Goal: Information Seeking & Learning: Compare options

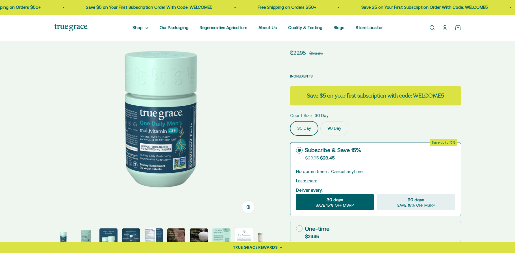
select select "3"
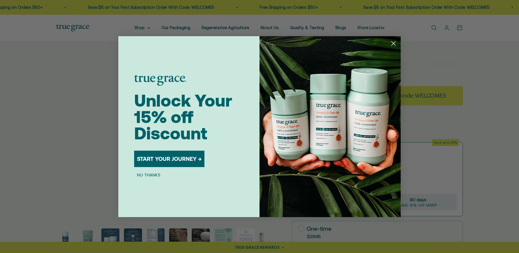
click at [154, 174] on button "NO THANKS" at bounding box center [148, 175] width 29 height 7
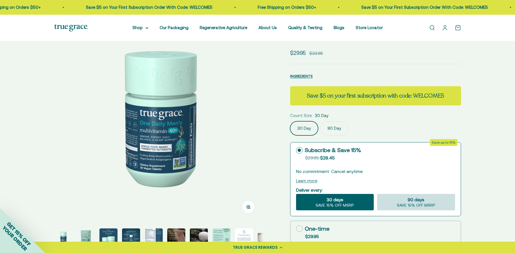
click at [404, 202] on div "90 days SAVE 15% OFF MSRP" at bounding box center [416, 202] width 78 height 16
click at [377, 194] on input "90 days SAVE 15% OFF MSRP" at bounding box center [377, 194] width 0 height 0
radio input "true"
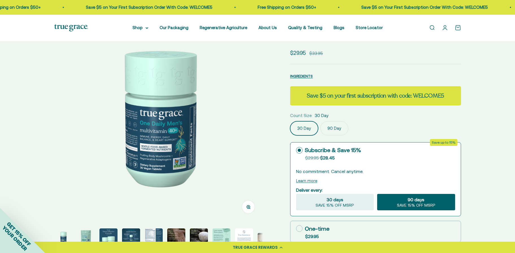
scroll to position [90, 0]
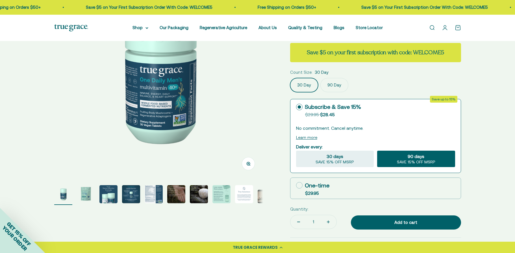
click at [339, 188] on label "One-time $29.95" at bounding box center [376, 188] width 170 height 21
click at [296, 185] on input "One-time $29.95" at bounding box center [296, 185] width 0 height 0
radio input "true"
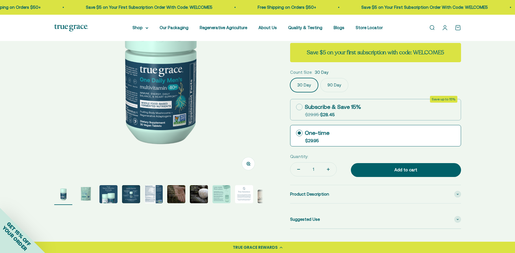
click at [153, 192] on img "Go to item 5" at bounding box center [154, 194] width 18 height 18
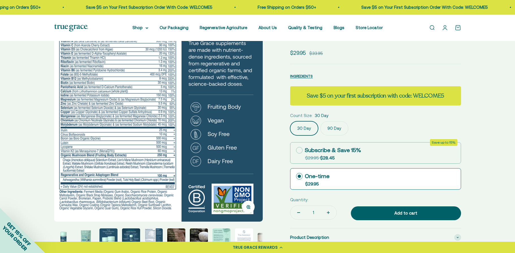
scroll to position [0, 0]
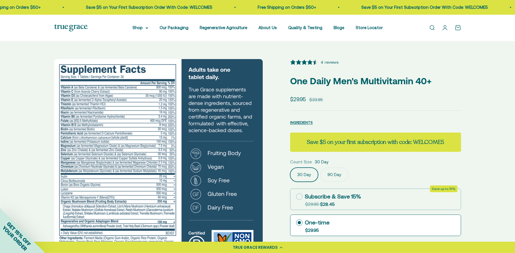
click at [182, 136] on img at bounding box center [158, 163] width 209 height 209
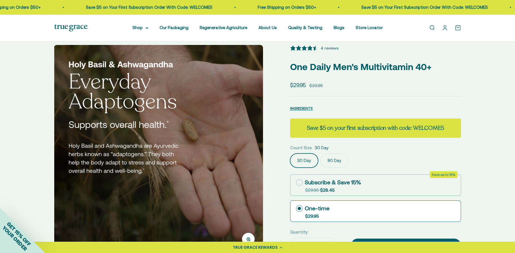
scroll to position [35, 0]
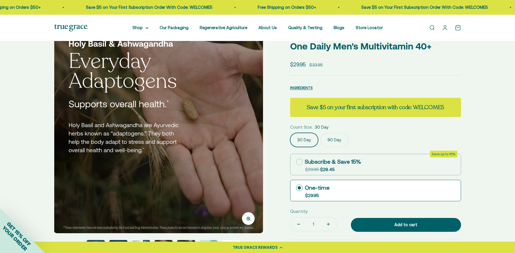
click at [240, 131] on img at bounding box center [158, 128] width 209 height 209
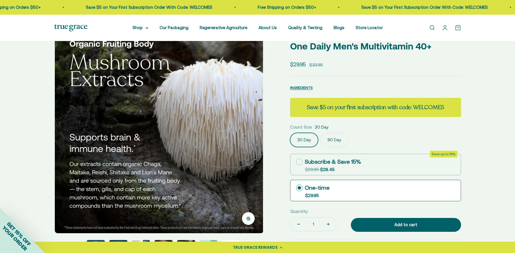
scroll to position [0, 1294]
click at [240, 131] on img at bounding box center [158, 128] width 209 height 209
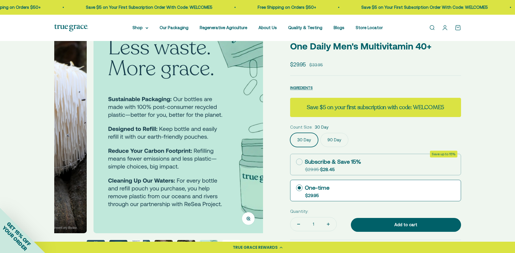
scroll to position [0, 1510]
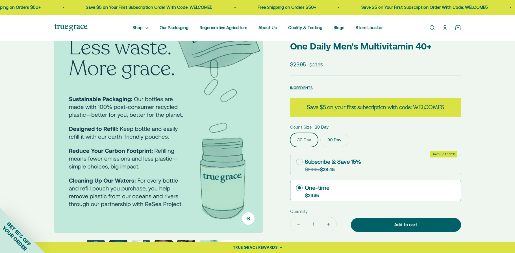
click at [240, 131] on img at bounding box center [158, 128] width 209 height 209
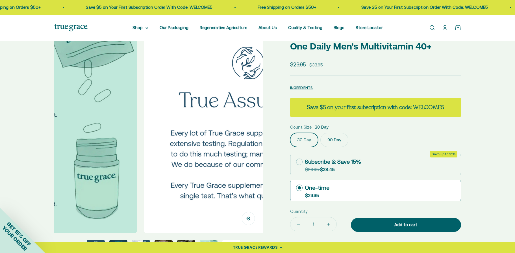
scroll to position [0, 1726]
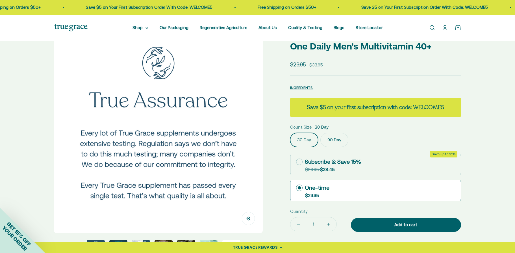
click at [249, 140] on img at bounding box center [158, 128] width 209 height 209
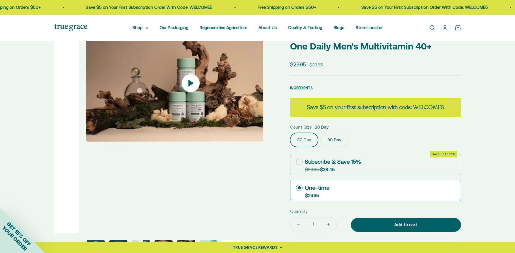
scroll to position [0, 1941]
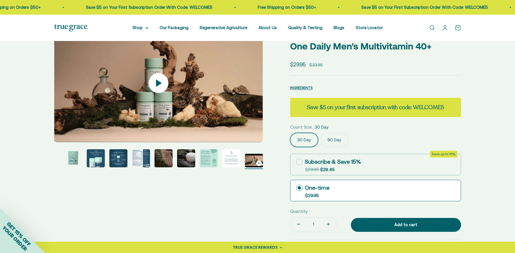
click at [249, 140] on img at bounding box center [158, 83] width 209 height 118
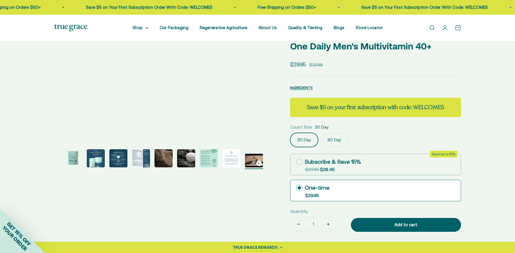
click at [72, 158] on img "Go to item 2" at bounding box center [73, 158] width 18 height 18
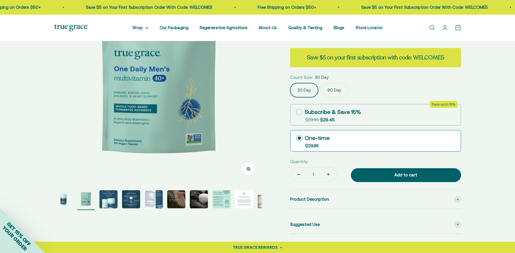
scroll to position [142, 0]
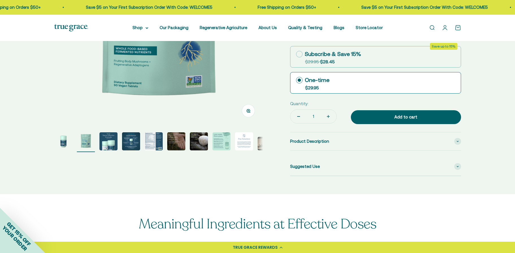
click at [63, 142] on img "Go to item 1" at bounding box center [63, 141] width 18 height 18
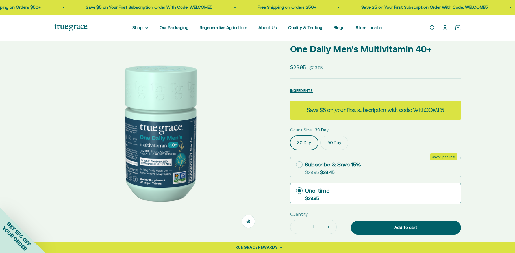
scroll to position [70, 0]
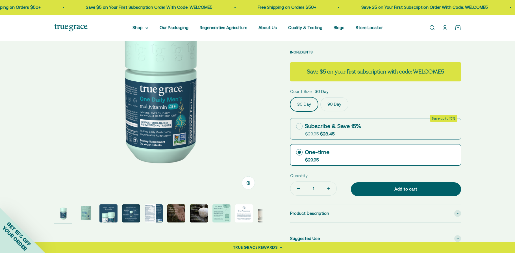
click at [47, 166] on div "Zoom Go to item 1 Go to item 2 Go to item 3 Go to item 4 Go to item 5 Go to ite…" at bounding box center [257, 119] width 515 height 296
click at [55, 213] on img "Go to item 1" at bounding box center [63, 213] width 18 height 18
click at [85, 213] on img "Go to item 2" at bounding box center [86, 213] width 18 height 18
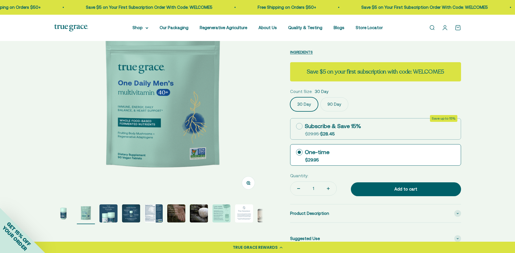
scroll to position [0, 216]
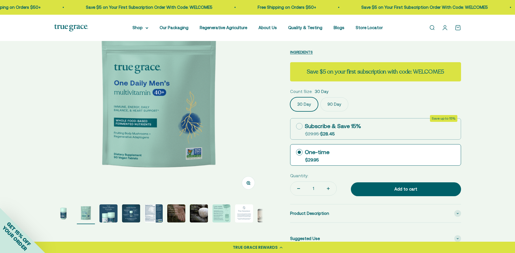
click at [107, 211] on img "Go to item 3" at bounding box center [108, 213] width 18 height 18
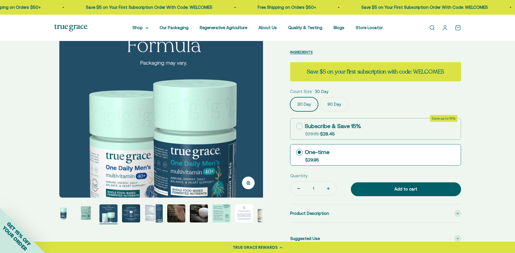
scroll to position [0, 431]
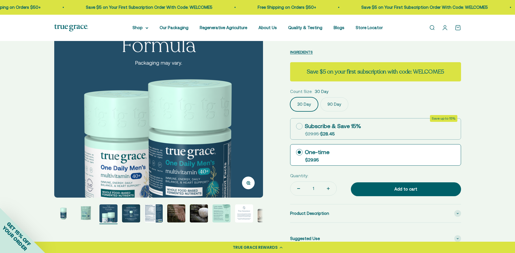
click at [130, 215] on img "Go to item 4" at bounding box center [131, 213] width 18 height 18
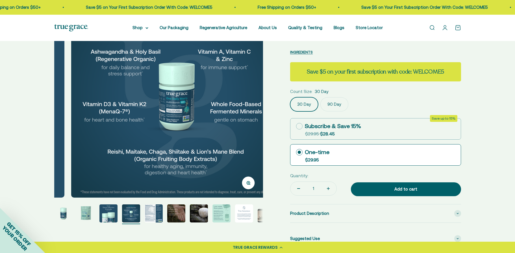
scroll to position [0, 647]
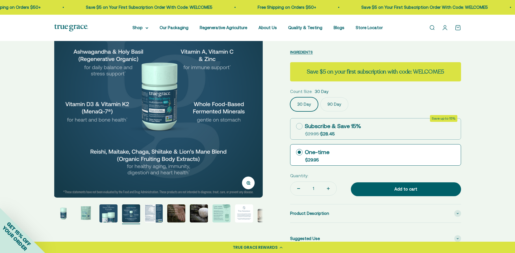
click at [130, 215] on img "Go to item 4" at bounding box center [131, 213] width 18 height 18
click at [153, 214] on img "Go to item 5" at bounding box center [154, 213] width 18 height 18
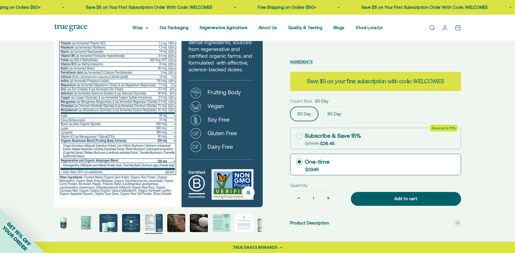
scroll to position [106, 0]
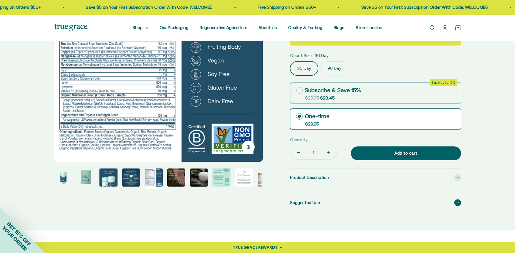
click at [457, 202] on icon at bounding box center [458, 203] width 2 height 2
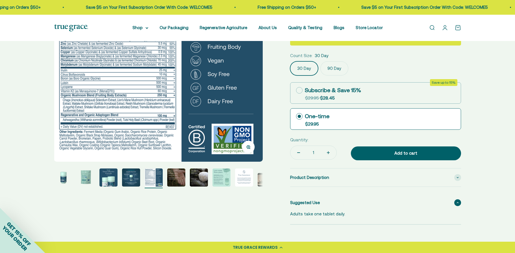
click at [456, 200] on span at bounding box center [457, 202] width 7 height 7
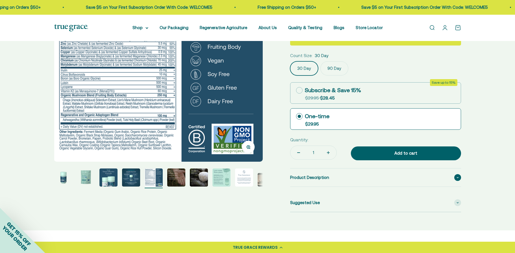
click at [456, 174] on span at bounding box center [457, 177] width 7 height 7
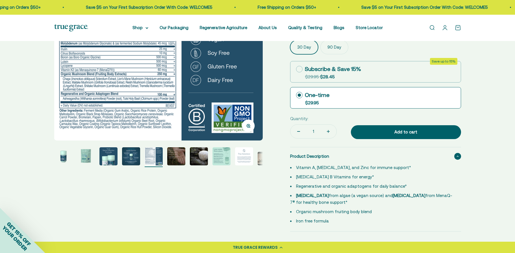
scroll to position [133, 0]
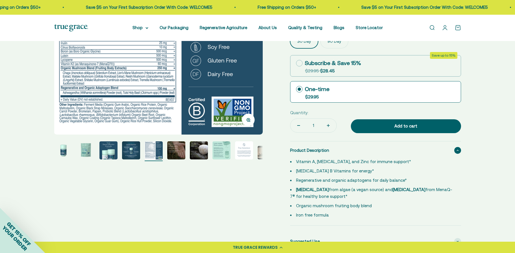
click at [456, 147] on span at bounding box center [457, 150] width 7 height 7
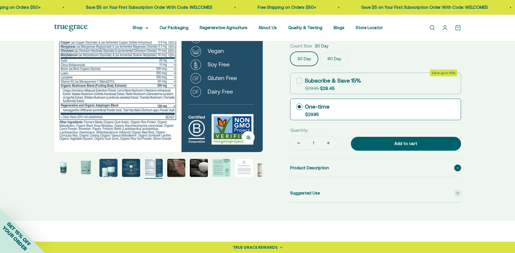
scroll to position [66, 0]
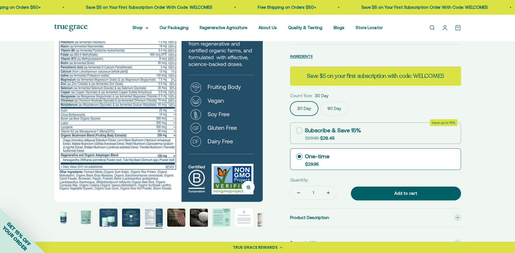
click at [177, 216] on img "Go to item 6" at bounding box center [176, 218] width 18 height 18
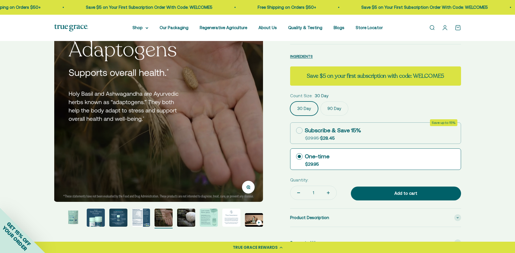
click at [191, 216] on img "Go to item 7" at bounding box center [186, 218] width 18 height 18
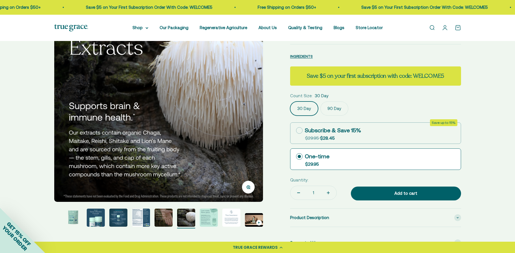
click at [207, 217] on img "Go to item 8" at bounding box center [209, 218] width 18 height 18
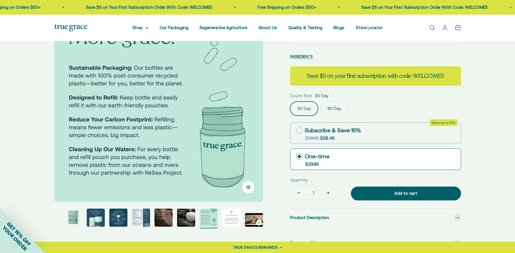
click at [230, 218] on img "Go to item 9" at bounding box center [231, 218] width 18 height 18
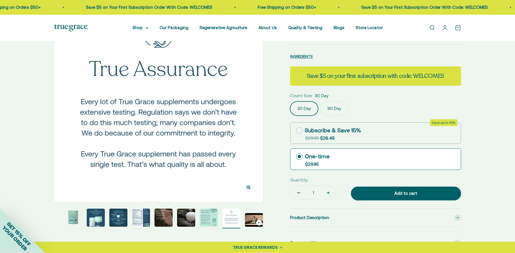
scroll to position [0, 0]
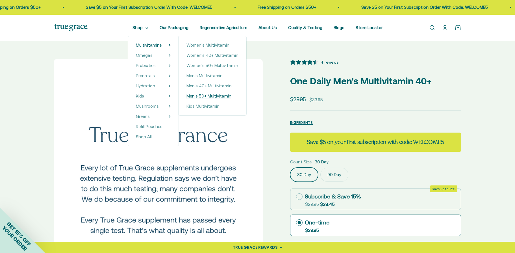
click at [203, 96] on span "Men's 50+ Multivitamin" at bounding box center [209, 96] width 45 height 5
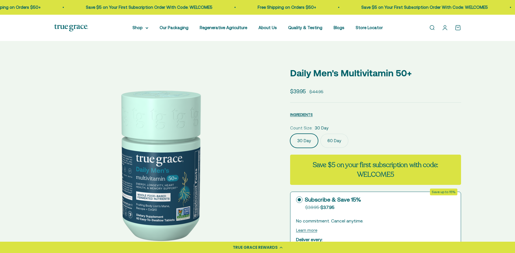
select select "3"
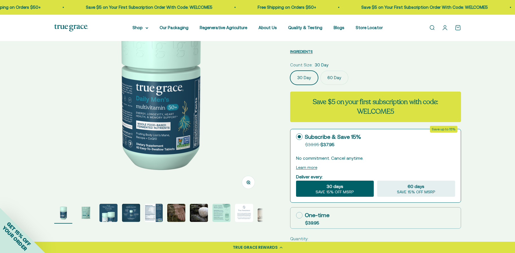
scroll to position [70, 0]
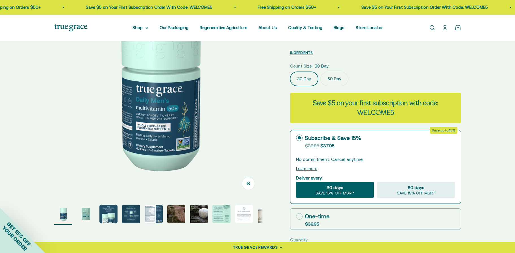
drag, startPoint x: 129, startPoint y: 216, endPoint x: 132, endPoint y: 216, distance: 3.4
click at [129, 216] on img "Go to item 4" at bounding box center [131, 214] width 18 height 18
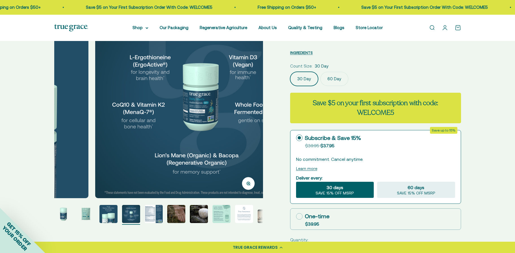
scroll to position [0, 647]
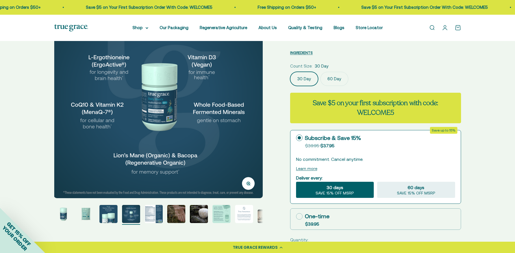
click at [153, 214] on img "Go to item 5" at bounding box center [154, 214] width 18 height 18
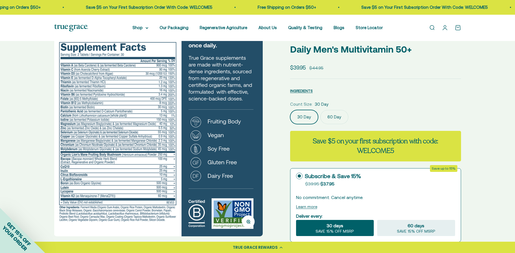
scroll to position [29, 0]
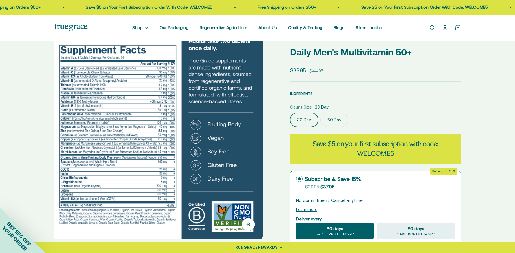
click at [129, 118] on img at bounding box center [158, 134] width 209 height 209
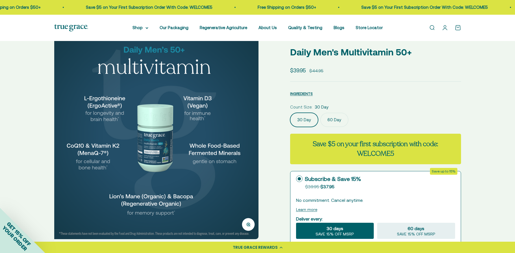
scroll to position [0, 647]
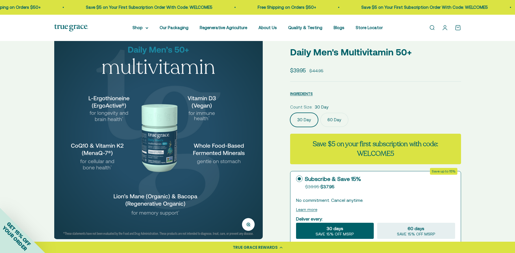
click at [276, 139] on div "Zoom Go to item 1 Go to item 2 Go to item 3 Go to item 4 Go to item 5 Go to ite…" at bounding box center [257, 233] width 407 height 406
click at [264, 138] on div "Zoom Go to item 1 Go to item 2 Go to item 3 Go to item 4 Go to item 5 Go to ite…" at bounding box center [257, 233] width 407 height 406
click at [257, 137] on img at bounding box center [158, 134] width 209 height 209
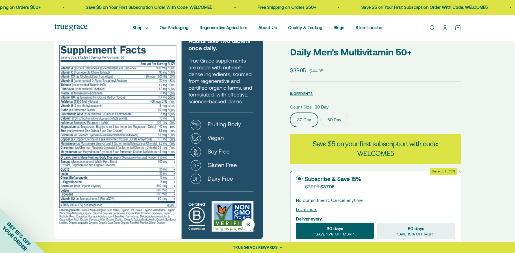
scroll to position [0, 0]
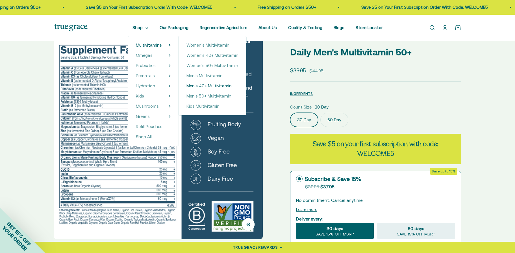
click at [190, 85] on span "Men's 40+ Multivitamin" at bounding box center [209, 85] width 45 height 5
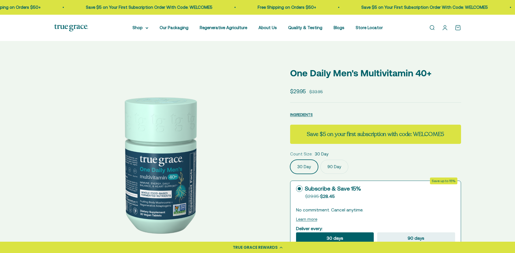
select select "3"
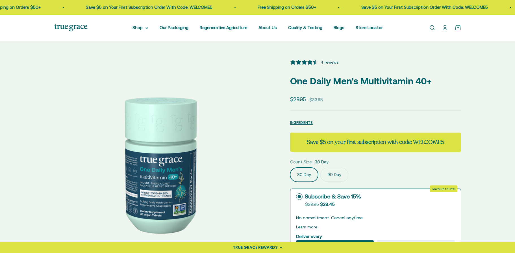
drag, startPoint x: 153, startPoint y: 96, endPoint x: 148, endPoint y: 95, distance: 5.1
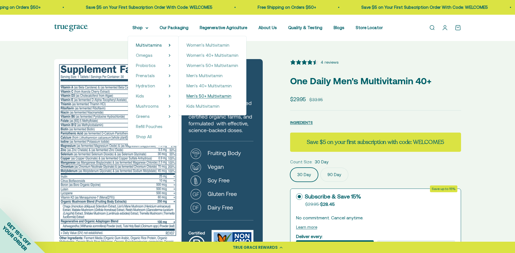
click at [202, 96] on span "Men's 50+ Multivitamin" at bounding box center [209, 96] width 45 height 5
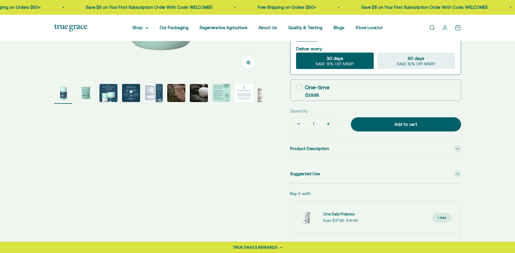
select select "3"
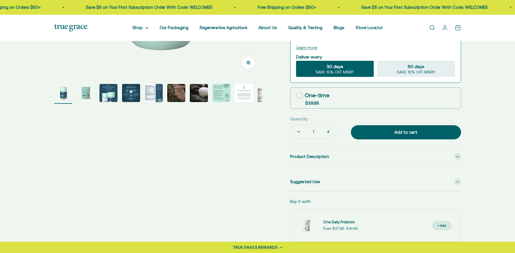
scroll to position [191, 0]
drag, startPoint x: 154, startPoint y: 94, endPoint x: 151, endPoint y: 95, distance: 3.3
click at [154, 94] on img "Go to item 5" at bounding box center [154, 93] width 18 height 18
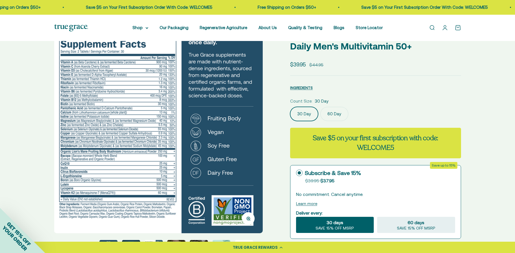
scroll to position [0, 0]
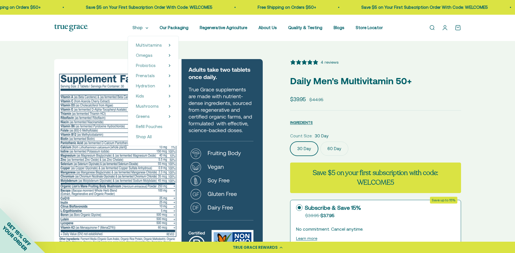
click at [140, 28] on summary "Shop" at bounding box center [141, 27] width 16 height 7
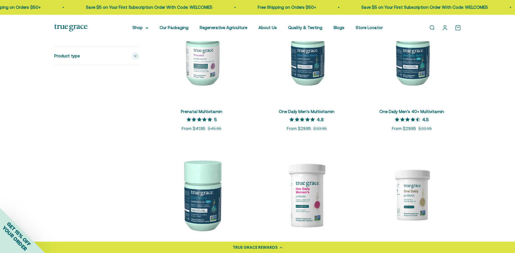
scroll to position [304, 0]
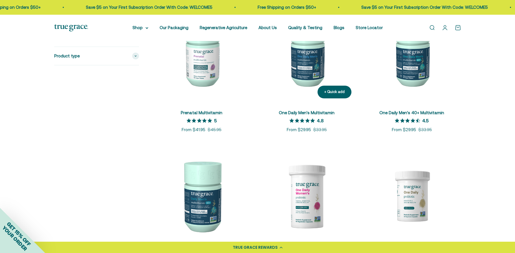
click at [309, 65] on img at bounding box center [307, 54] width 98 height 98
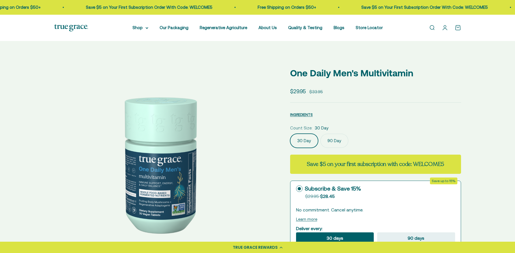
drag, startPoint x: 0, startPoint y: 0, endPoint x: 73, endPoint y: 181, distance: 195.4
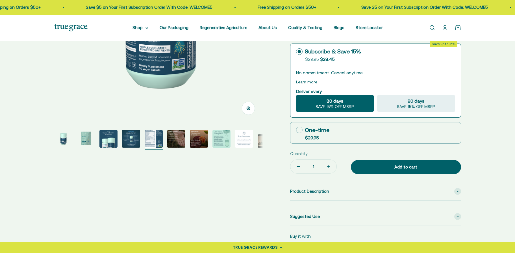
scroll to position [145, 0]
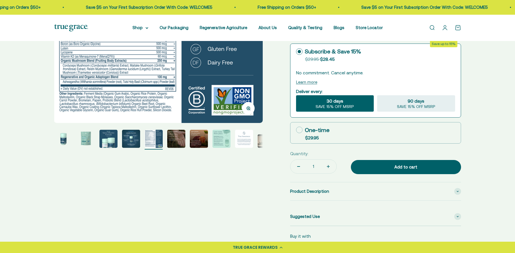
select select "3"
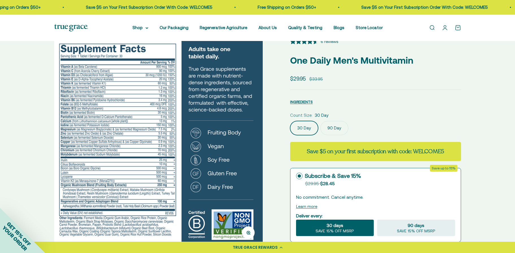
scroll to position [0, 0]
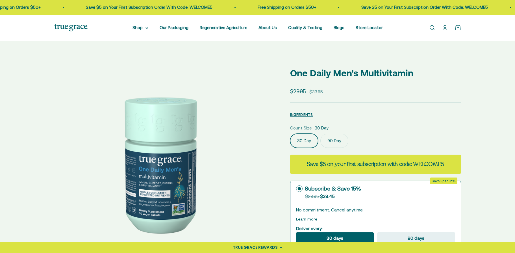
select select "3"
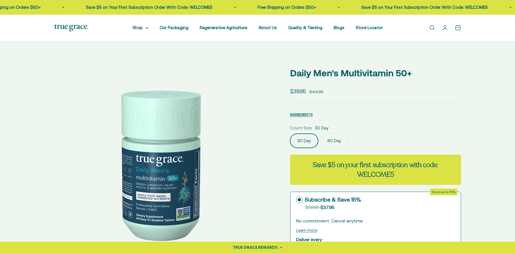
select select "3"
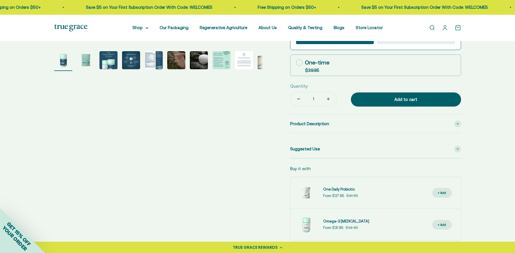
click at [151, 62] on img "Go to item 5" at bounding box center [154, 60] width 18 height 18
click at [157, 61] on img "Go to item 5" at bounding box center [154, 60] width 18 height 18
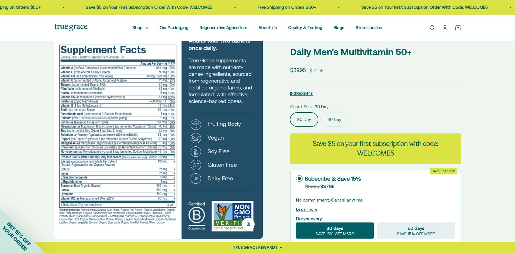
scroll to position [0, 0]
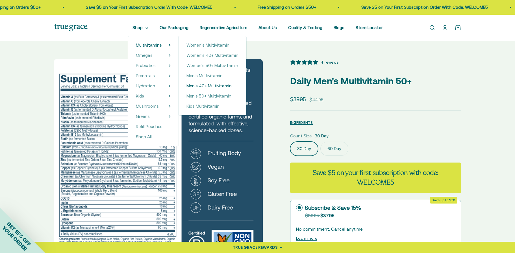
click at [209, 85] on span "Men's 40+ Multivitamin" at bounding box center [209, 85] width 45 height 5
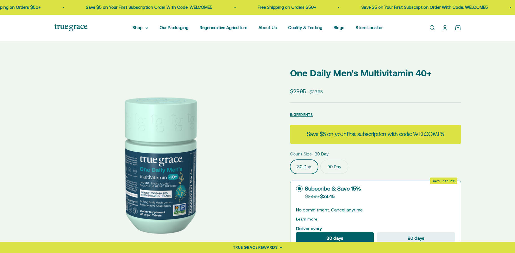
select select "3"
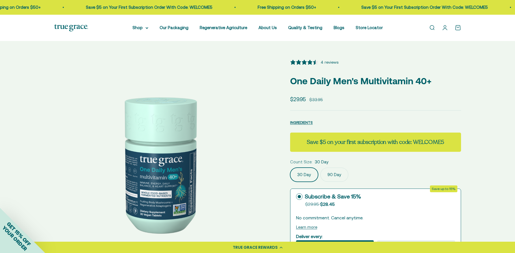
scroll to position [189, 0]
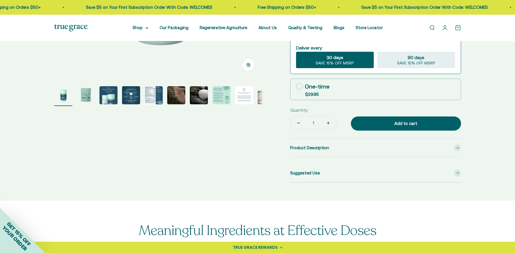
click at [151, 94] on img "Go to item 5" at bounding box center [154, 95] width 18 height 18
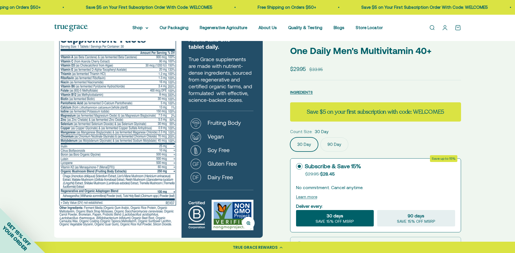
scroll to position [0, 0]
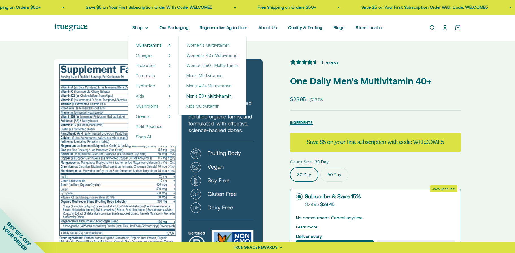
click at [200, 96] on span "Men's 50+ Multivitamin" at bounding box center [209, 96] width 45 height 5
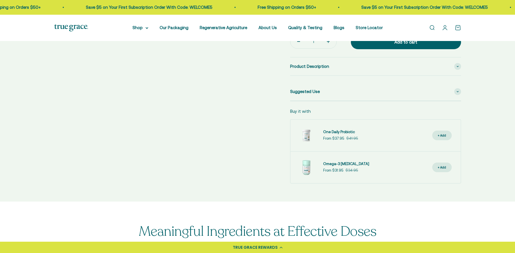
select select "3"
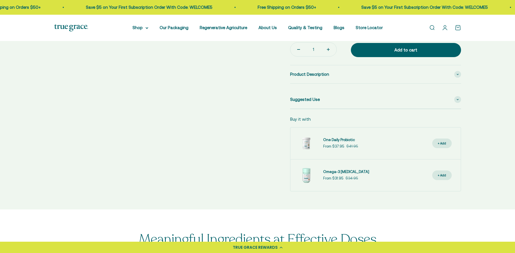
scroll to position [172, 0]
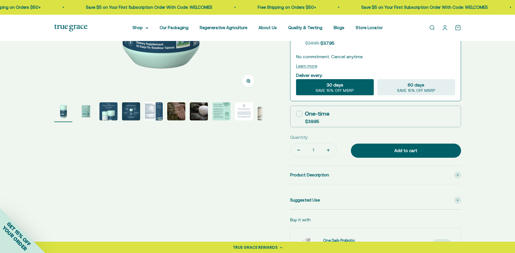
click at [156, 110] on img "Go to item 5" at bounding box center [154, 111] width 18 height 18
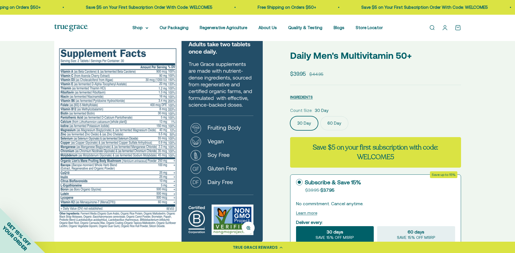
scroll to position [0, 0]
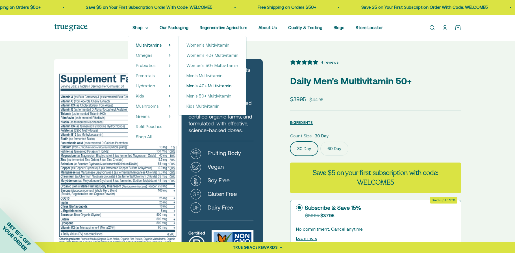
click at [201, 85] on span "Men's 40+ Multivitamin" at bounding box center [209, 85] width 45 height 5
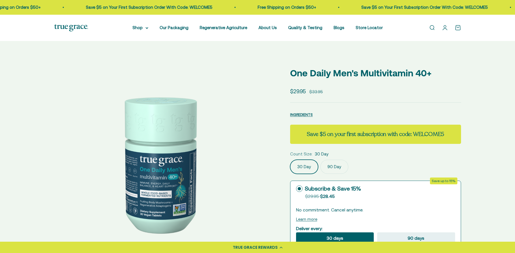
drag, startPoint x: 0, startPoint y: 0, endPoint x: 146, endPoint y: 106, distance: 180.4
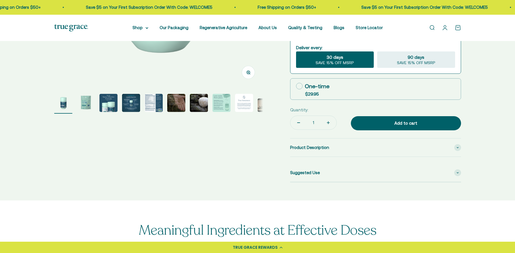
select select "3"
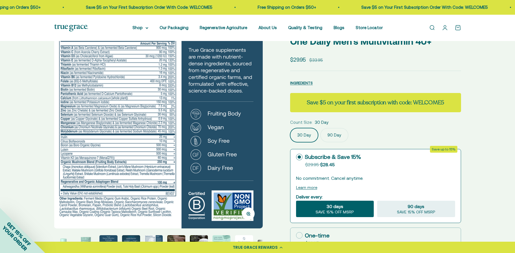
scroll to position [0, 0]
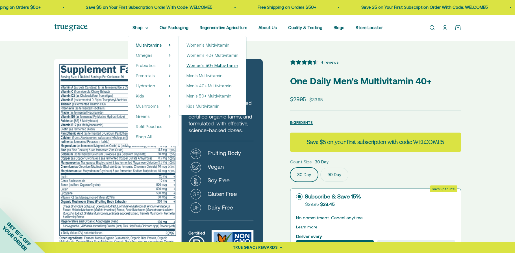
click at [207, 65] on span "Women's 50+ Multivitamin" at bounding box center [213, 65] width 52 height 5
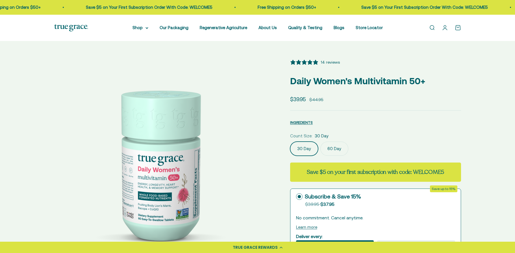
select select "3"
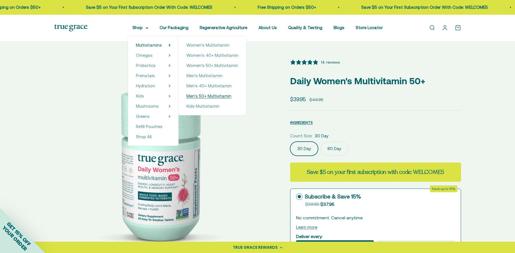
click at [197, 96] on span "Men's 50+ Multivitamin" at bounding box center [209, 96] width 45 height 5
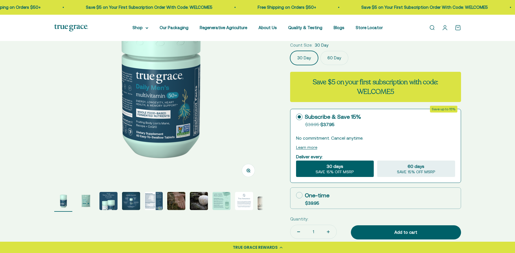
select select "3"
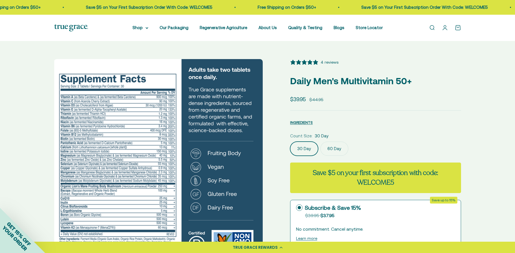
scroll to position [9, 0]
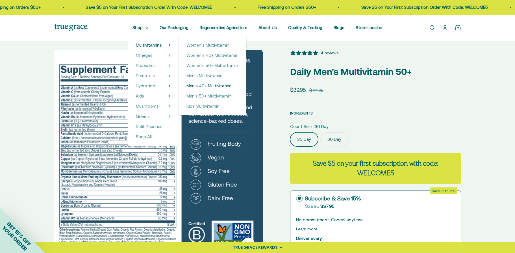
click at [207, 85] on span "Men's 40+ Multivitamin" at bounding box center [209, 85] width 45 height 5
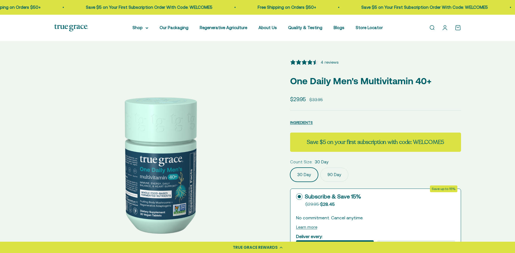
select select "3"
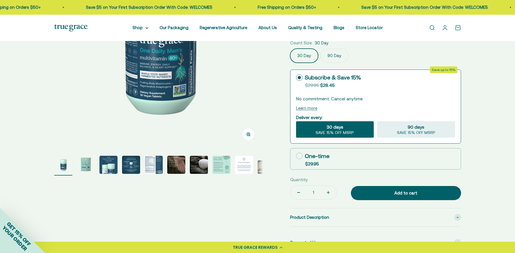
click at [151, 161] on img "Go to item 5" at bounding box center [154, 165] width 18 height 18
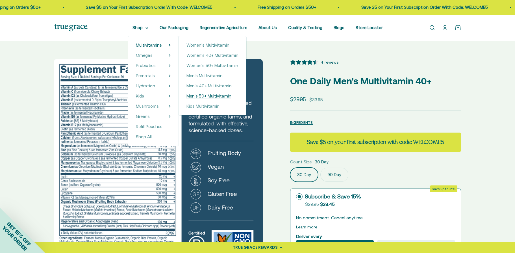
drag, startPoint x: 198, startPoint y: 95, endPoint x: 195, endPoint y: 96, distance: 3.0
click at [198, 95] on span "Men's 50+ Multivitamin" at bounding box center [209, 96] width 45 height 5
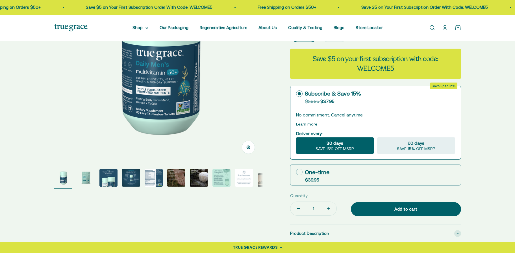
select select "3"
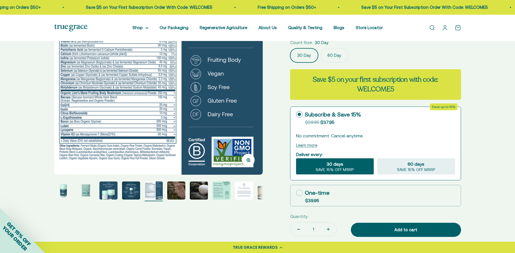
scroll to position [0, 0]
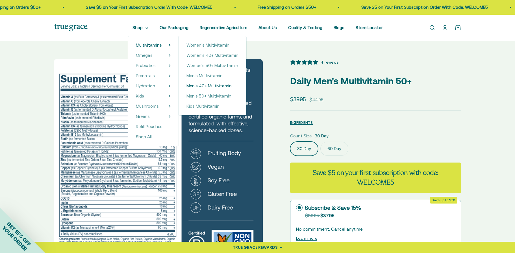
click at [202, 85] on span "Men's 40+ Multivitamin" at bounding box center [209, 85] width 45 height 5
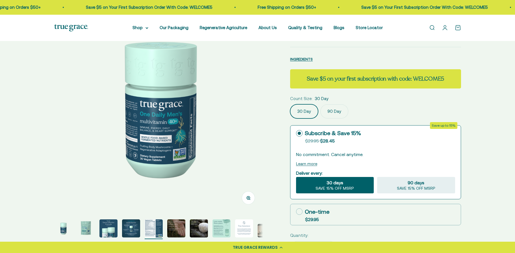
select select "3"
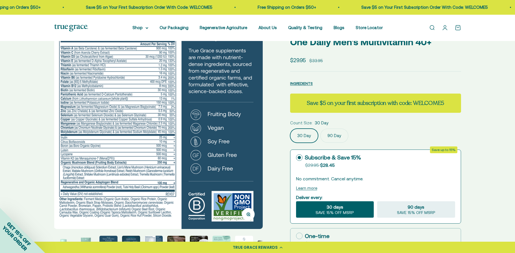
scroll to position [24, 0]
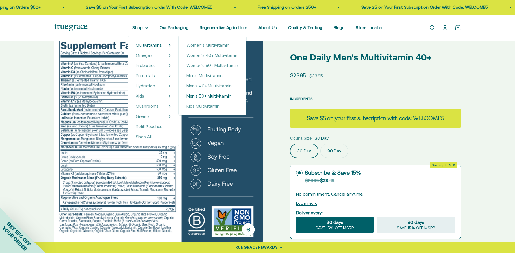
click at [204, 95] on span "Men's 50+ Multivitamin" at bounding box center [209, 96] width 45 height 5
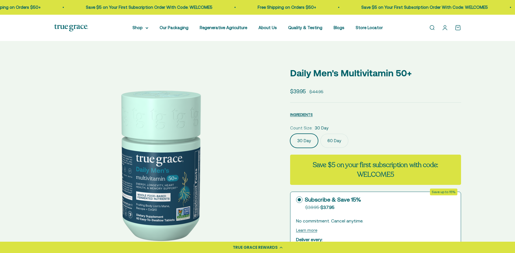
select select "3"
